Goal: Check status: Check status

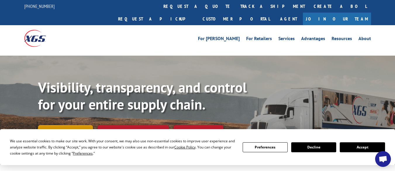
click at [75, 125] on link "Track shipment" at bounding box center [65, 131] width 55 height 12
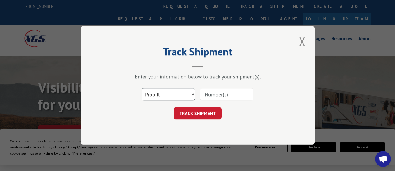
click at [177, 94] on select "Select category... Probill BOL PO" at bounding box center [169, 94] width 54 height 12
click at [168, 92] on select "Select category... Probill BOL PO" at bounding box center [169, 94] width 54 height 12
click at [166, 96] on select "Select category... Probill BOL PO" at bounding box center [169, 94] width 54 height 12
select select "po"
click at [142, 88] on select "Select category... Probill BOL PO" at bounding box center [169, 94] width 54 height 12
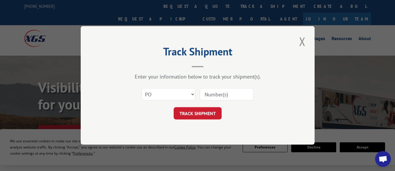
click at [214, 96] on input at bounding box center [227, 94] width 54 height 12
click at [187, 96] on select "Select category... Probill BOL PO" at bounding box center [169, 94] width 54 height 12
select select
click at [142, 88] on select "Select category... Probill BOL PO" at bounding box center [169, 94] width 54 height 12
click at [180, 99] on select "Select category... Probill BOL PO" at bounding box center [169, 94] width 54 height 12
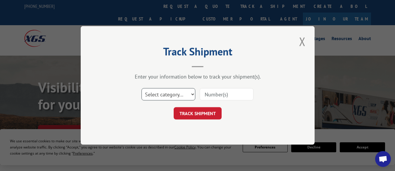
click at [182, 96] on select "Select category... Probill BOL PO" at bounding box center [169, 94] width 54 height 12
click at [207, 75] on div "Enter your information below to track your shipment(s)." at bounding box center [197, 76] width 175 height 7
click at [213, 94] on input at bounding box center [227, 94] width 54 height 12
paste input "17386220BOL"
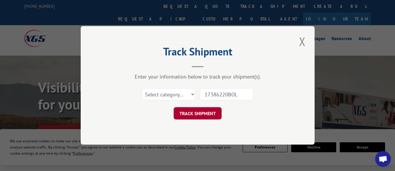
type input "17386220BOL"
click at [219, 111] on button "TRACK SHIPMENT" at bounding box center [198, 113] width 48 height 12
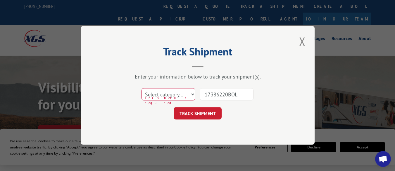
click at [158, 102] on span "This field is required" at bounding box center [170, 101] width 50 height 10
click at [157, 98] on select "Select category... Probill BOL PO" at bounding box center [169, 94] width 54 height 12
select select "probill"
click at [142, 88] on select "Select category... Probill BOL PO" at bounding box center [169, 94] width 54 height 12
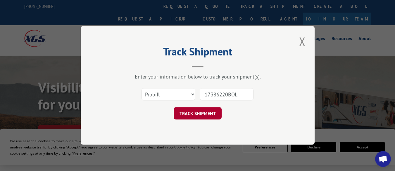
click at [185, 112] on button "TRACK SHIPMENT" at bounding box center [198, 113] width 48 height 12
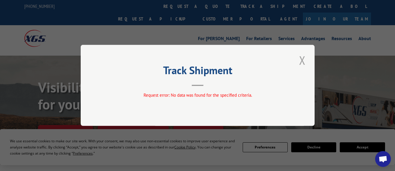
click at [302, 61] on button "Close modal" at bounding box center [302, 60] width 10 height 16
